Goal: Check status: Check status

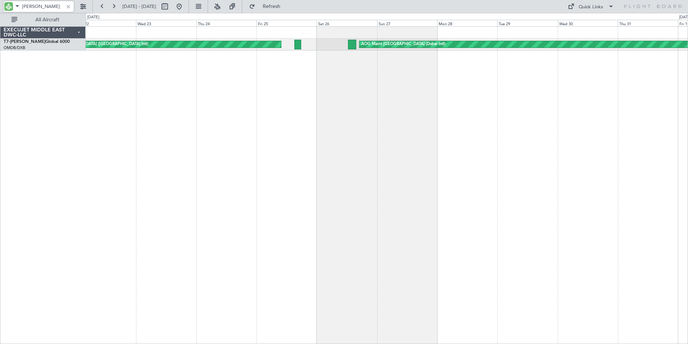
drag, startPoint x: 41, startPoint y: 7, endPoint x: -35, endPoint y: 7, distance: 76.0
click at [0, 7] on html "[PERSON_NAME] [DATE] - [DATE] Refresh Quick Links All Aircraft AOG Maint [GEOGR…" at bounding box center [344, 172] width 688 height 344
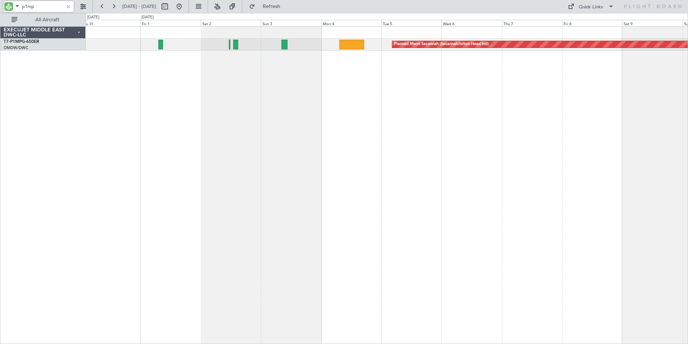
click at [4, 174] on div "Planned Maint Savannah (Savannah/hilton Head Intl) EXECUJET MIDDLE EAST DWC-LLC…" at bounding box center [344, 178] width 688 height 331
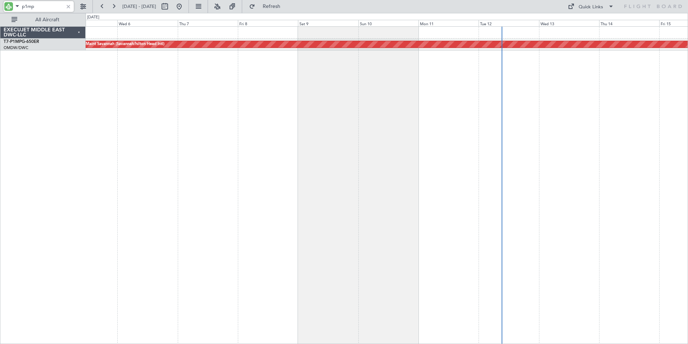
click at [110, 159] on div "Planned Maint Savannah (Savannah/hilton Head Intl)" at bounding box center [387, 184] width 603 height 317
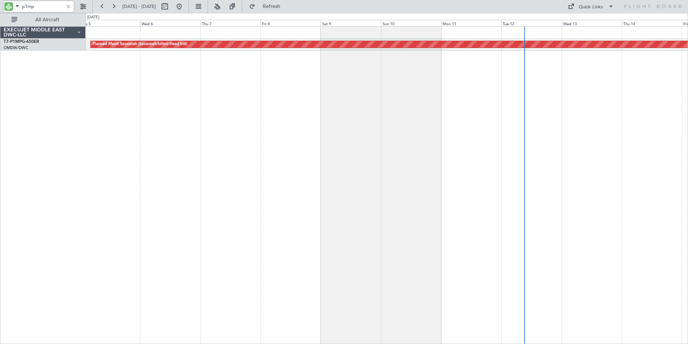
click at [190, 143] on div "Planned Maint Savannah (Savannah/hilton Head Intl)" at bounding box center [387, 184] width 603 height 317
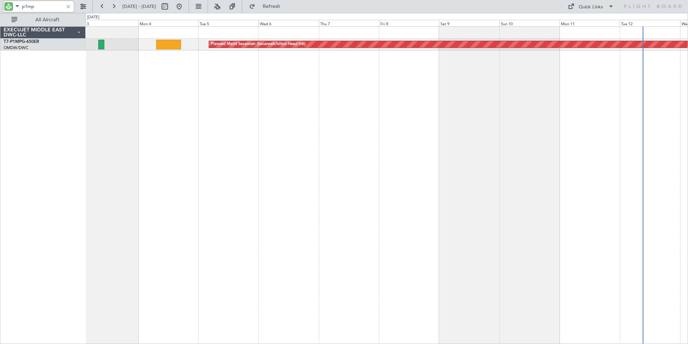
click at [297, 184] on div "Planned Maint Savannah (Savannah/hilton Head Intl)" at bounding box center [387, 184] width 603 height 317
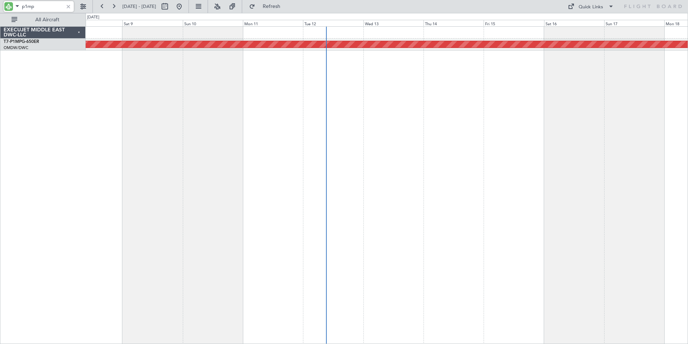
click at [87, 180] on div "Planned Maint Savannah (Savannah/hilton Head Intl)" at bounding box center [387, 184] width 603 height 317
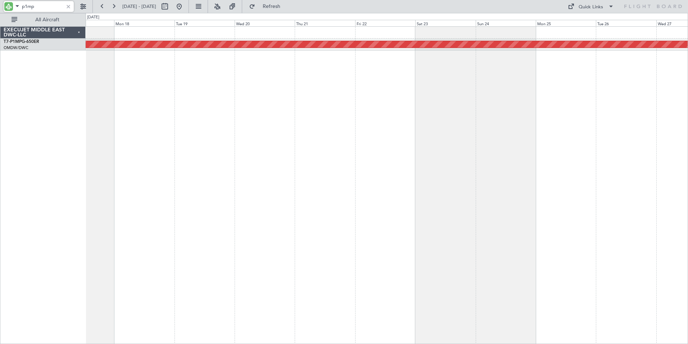
click at [44, 174] on div "Planned Maint Savannah (Savannah/hilton Head Intl) EXECUJET MIDDLE EAST DWC-LLC…" at bounding box center [344, 178] width 688 height 331
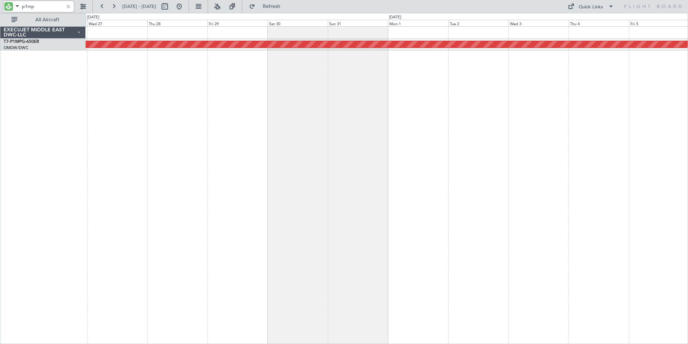
click at [1, 179] on div "Planned Maint Savannah (Savannah/hilton Head Intl) EXECUJET MIDDLE EAST DWC-LLC…" at bounding box center [344, 178] width 688 height 331
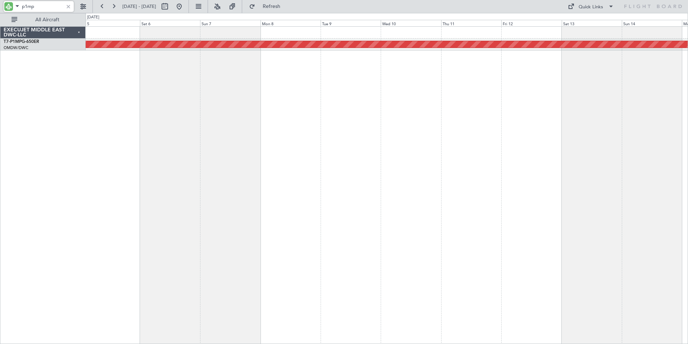
click at [5, 161] on div "Planned Maint Savannah (Savannah/hilton Head Intl) EXECUJET MIDDLE EAST DWC-LLC…" at bounding box center [344, 178] width 688 height 331
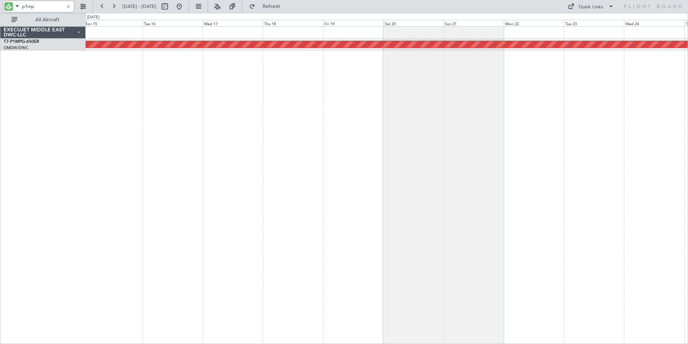
click at [0, 157] on html "p1mp [DATE] - [DATE] Refresh Quick Links All Aircraft Planned Maint Savannah ([…" at bounding box center [344, 172] width 688 height 344
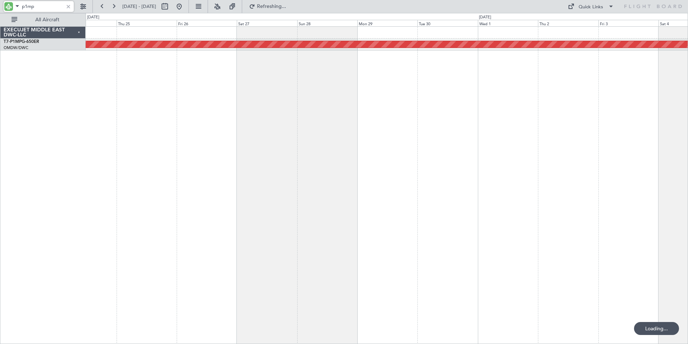
click at [0, 153] on html "p1mp [DATE] - [DATE] Refreshing... Quick Links All Aircraft Planned Maint Savan…" at bounding box center [344, 172] width 688 height 344
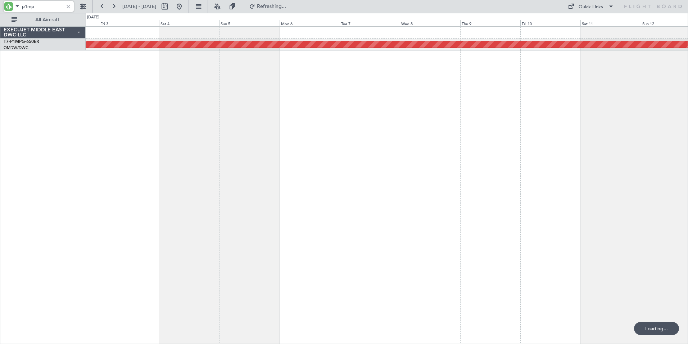
click at [9, 163] on div "Planned Maint Savannah (Savannah/hilton Head Intl) EXECUJET MIDDLE EAST DWC-LLC…" at bounding box center [344, 178] width 688 height 331
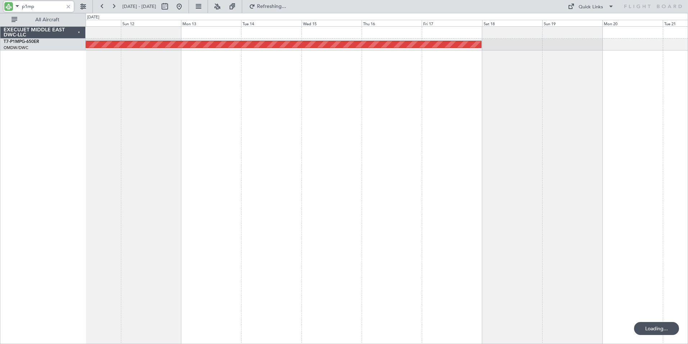
click at [0, 166] on html "p1mp [DATE] - [DATE] Refreshing... Quick Links All Aircraft Planned Maint Savan…" at bounding box center [344, 172] width 688 height 344
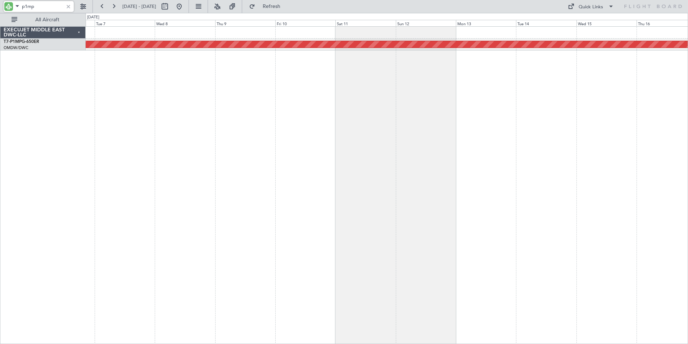
click at [471, 144] on div "Planned Maint Savannah (Savannah/hilton Head Intl)" at bounding box center [387, 184] width 603 height 317
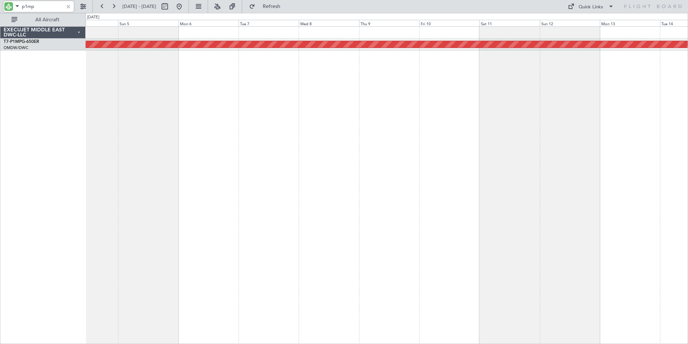
click at [468, 183] on div "Planned Maint Savannah (Savannah/hilton Head Intl)" at bounding box center [387, 184] width 603 height 317
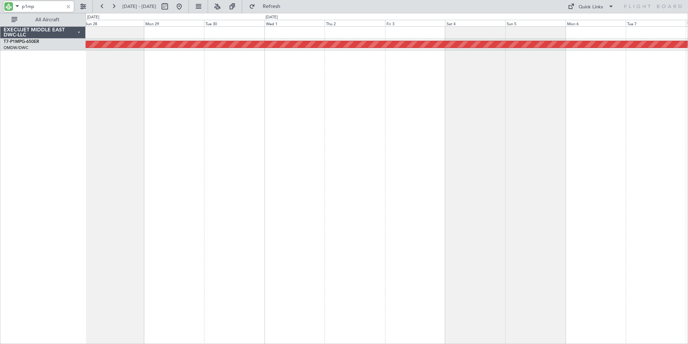
click at [474, 126] on div "Planned Maint Savannah (Savannah/hilton Head Intl)" at bounding box center [387, 184] width 603 height 317
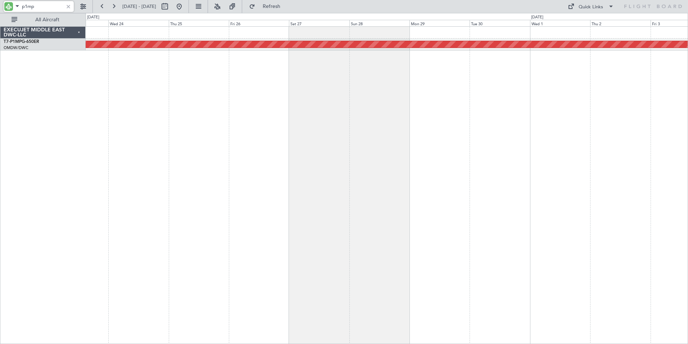
click at [445, 106] on div "Planned Maint Savannah (Savannah/hilton Head Intl)" at bounding box center [387, 184] width 603 height 317
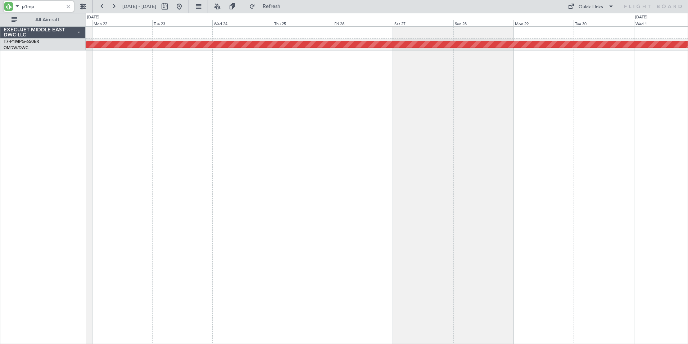
click at [459, 111] on div "Planned Maint Savannah (Savannah/hilton Head Intl)" at bounding box center [387, 184] width 603 height 317
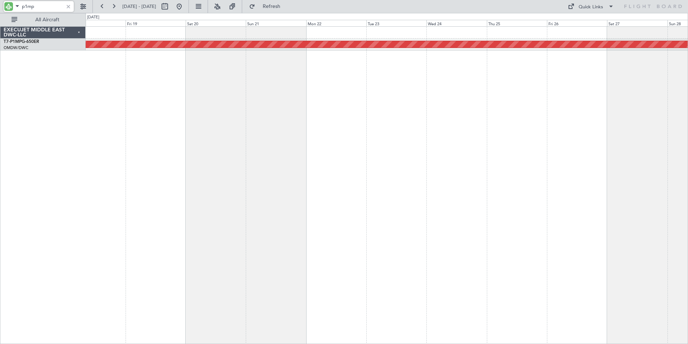
click at [430, 124] on div "Planned Maint Savannah (Savannah/hilton Head Intl)" at bounding box center [387, 184] width 603 height 317
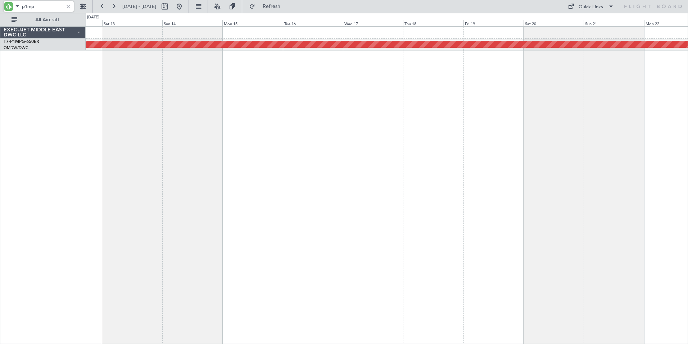
click at [575, 132] on div "Planned Maint Savannah (Savannah/hilton Head Intl)" at bounding box center [387, 184] width 603 height 317
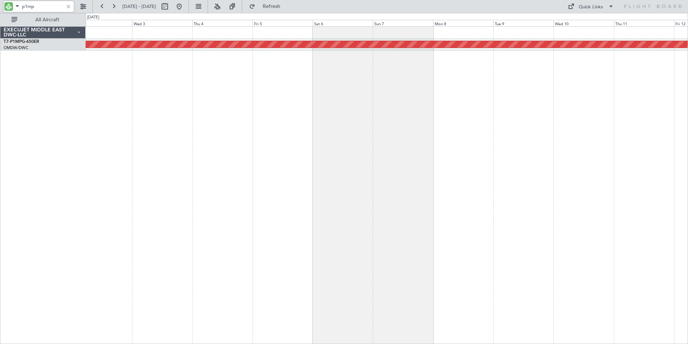
click at [485, 139] on div "Planned Maint Savannah (Savannah/hilton Head Intl)" at bounding box center [387, 184] width 603 height 317
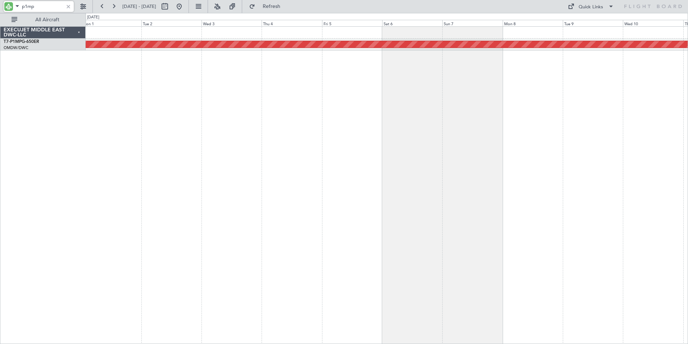
click at [349, 144] on div "Planned Maint Savannah (Savannah/hilton Head Intl)" at bounding box center [387, 184] width 603 height 317
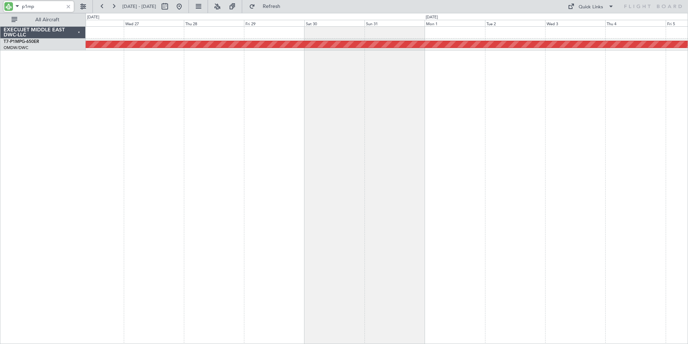
click at [341, 144] on div "Planned Maint Savannah (Savannah/hilton Head Intl)" at bounding box center [387, 184] width 603 height 317
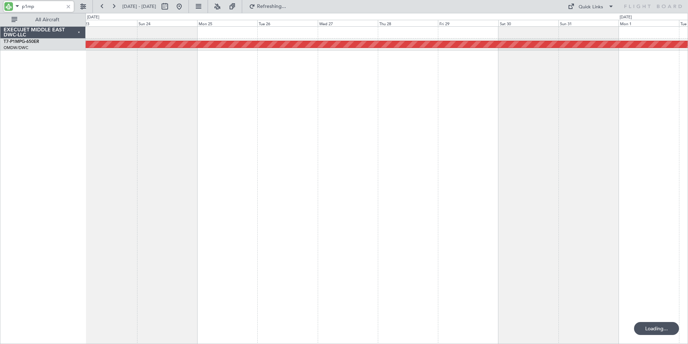
click at [360, 157] on div "Planned Maint Savannah (Savannah/hilton Head Intl)" at bounding box center [387, 184] width 603 height 317
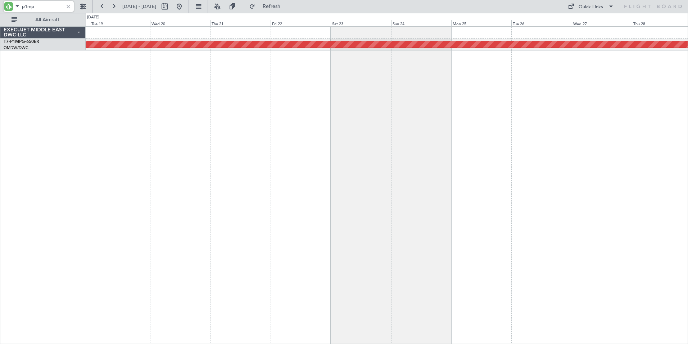
click at [430, 163] on div "Planned Maint Savannah (Savannah/hilton Head Intl)" at bounding box center [387, 184] width 603 height 317
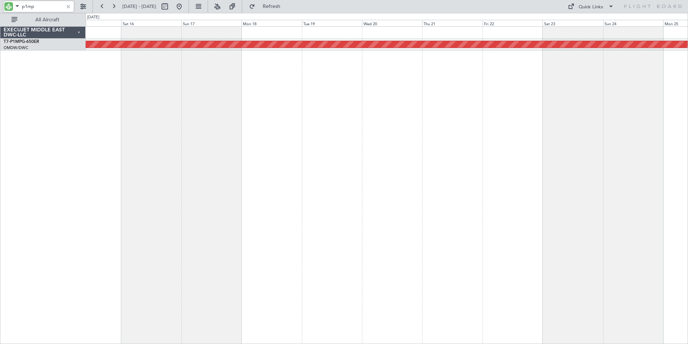
click at [491, 163] on div "Planned Maint Savannah (Savannah/hilton Head Intl)" at bounding box center [387, 184] width 603 height 317
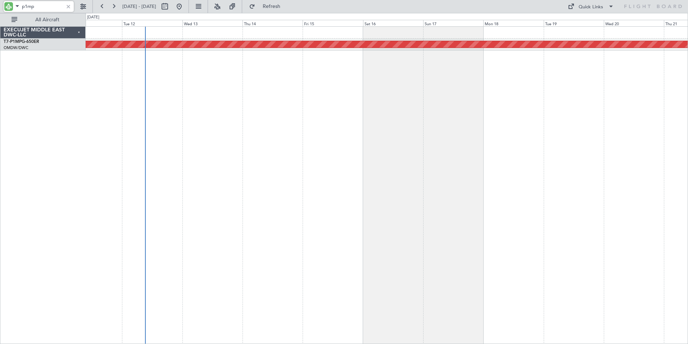
click at [414, 158] on div "Planned Maint Savannah (Savannah/hilton Head Intl)" at bounding box center [387, 184] width 603 height 317
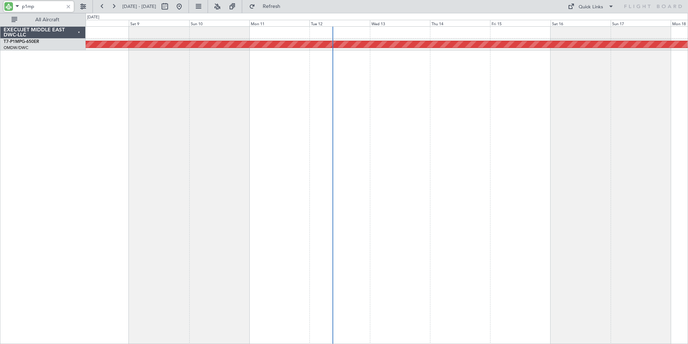
click at [444, 166] on div "Planned Maint Savannah (Savannah/hilton Head Intl)" at bounding box center [387, 184] width 603 height 317
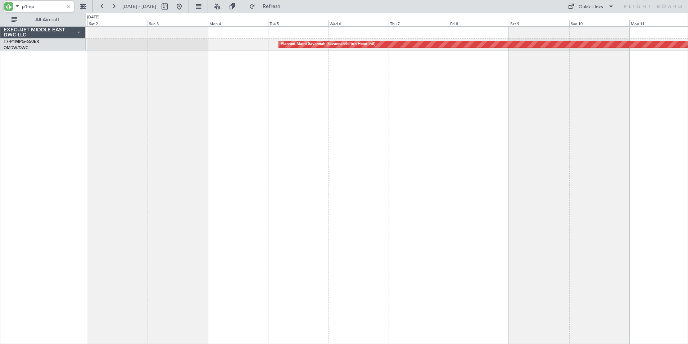
click at [379, 173] on div "Planned Maint Savannah (Savannah/hilton Head Intl)" at bounding box center [387, 184] width 603 height 317
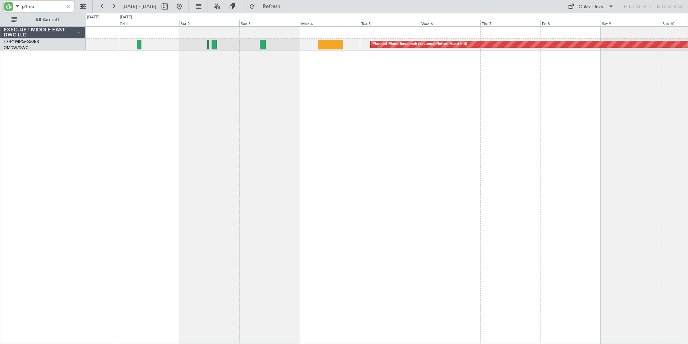
click at [305, 171] on div "Planned Maint Savannah (Savannah/hilton Head Intl)" at bounding box center [387, 184] width 603 height 317
type input "p1mp"
